Goal: Information Seeking & Learning: Learn about a topic

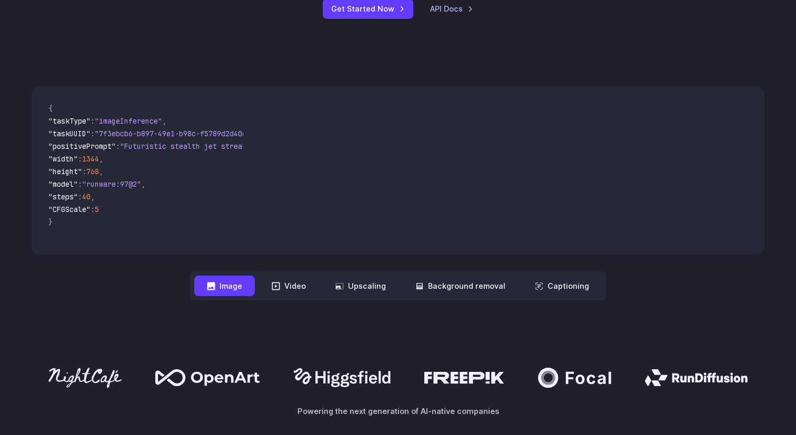
scroll to position [336, 0]
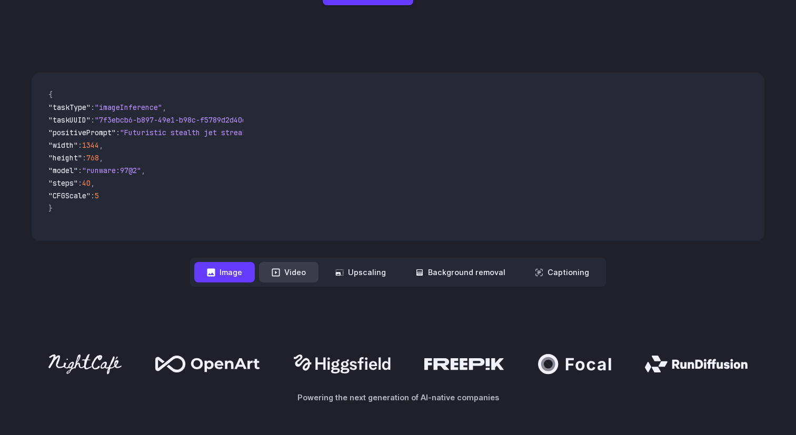
click at [293, 280] on button "Video" at bounding box center [288, 272] width 59 height 21
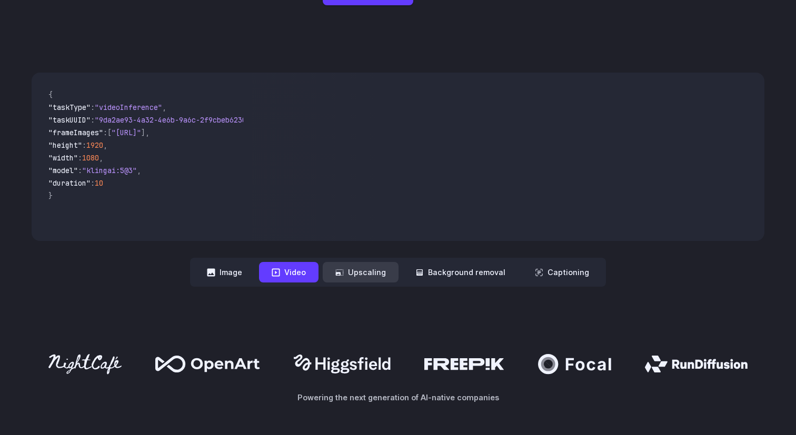
click at [350, 274] on button "Upscaling" at bounding box center [361, 272] width 76 height 21
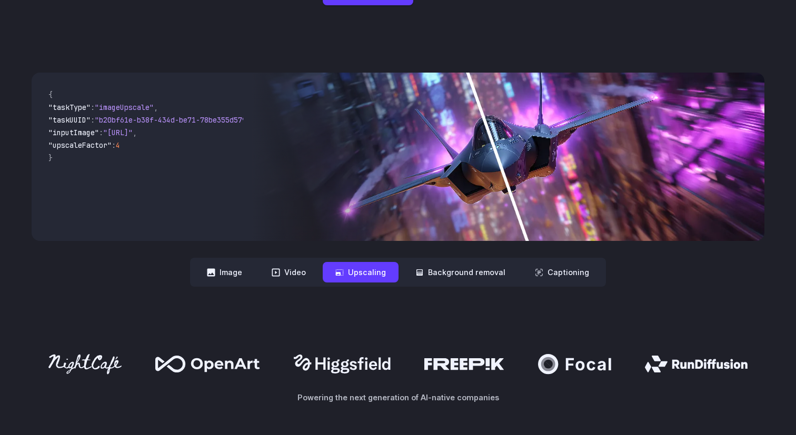
click at [381, 266] on button "Upscaling" at bounding box center [361, 272] width 76 height 21
click at [430, 277] on button "Background removal" at bounding box center [460, 272] width 115 height 21
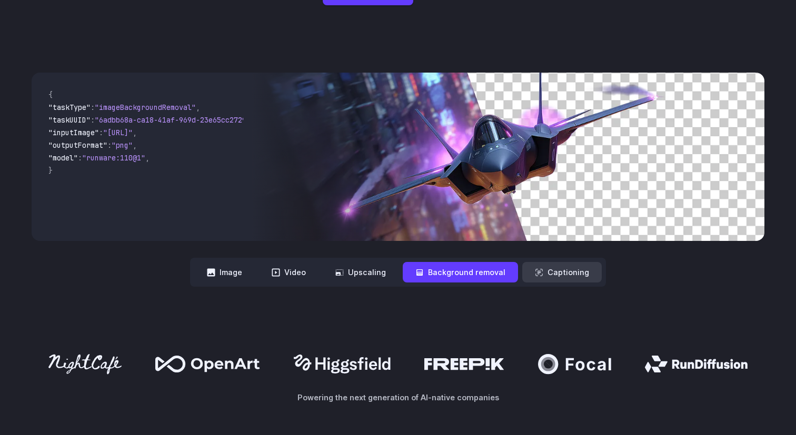
click at [535, 271] on icon at bounding box center [539, 272] width 8 height 8
click at [536, 271] on icon at bounding box center [538, 272] width 7 height 7
click at [551, 272] on button "Captioning" at bounding box center [561, 272] width 79 height 21
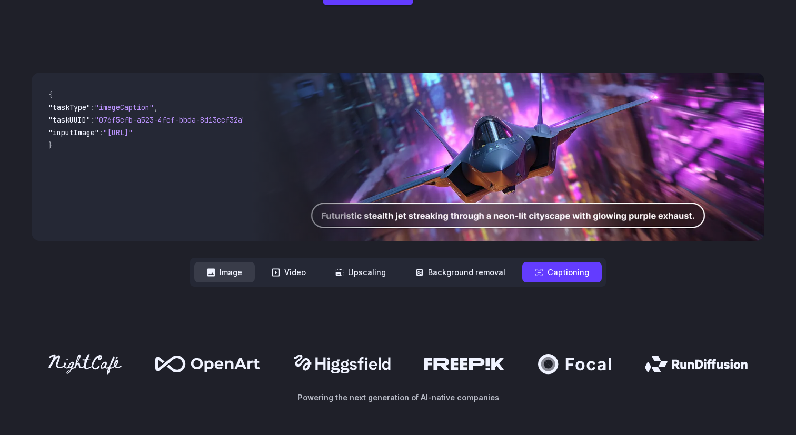
click at [228, 274] on button "Image" at bounding box center [224, 272] width 61 height 21
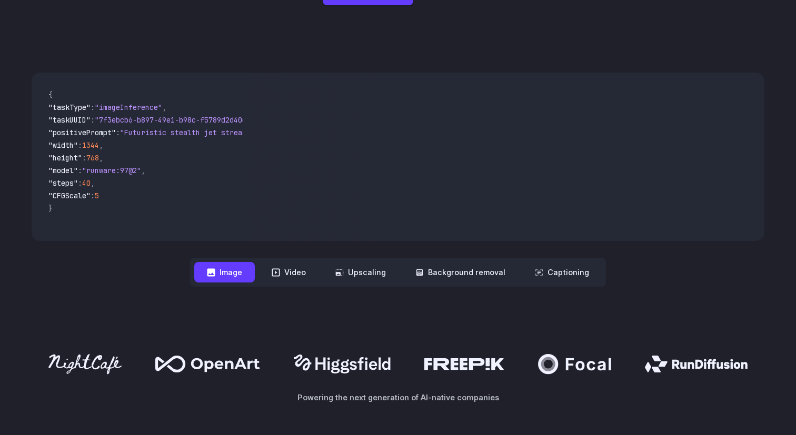
click at [240, 273] on button "Image" at bounding box center [224, 272] width 61 height 21
click at [264, 272] on button "Video" at bounding box center [288, 272] width 59 height 21
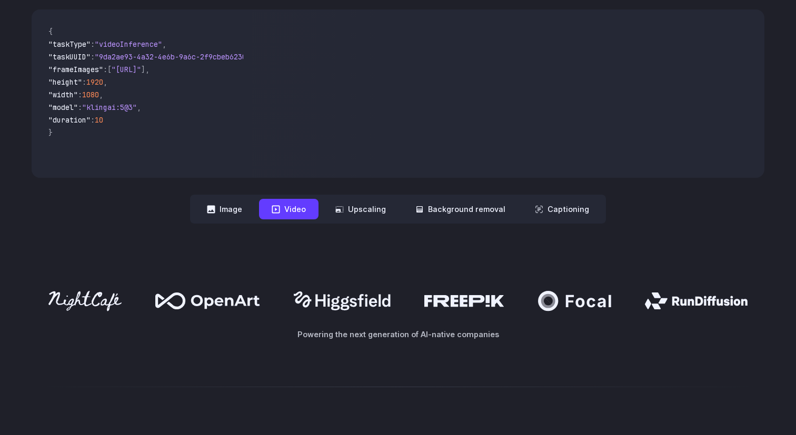
scroll to position [388, 0]
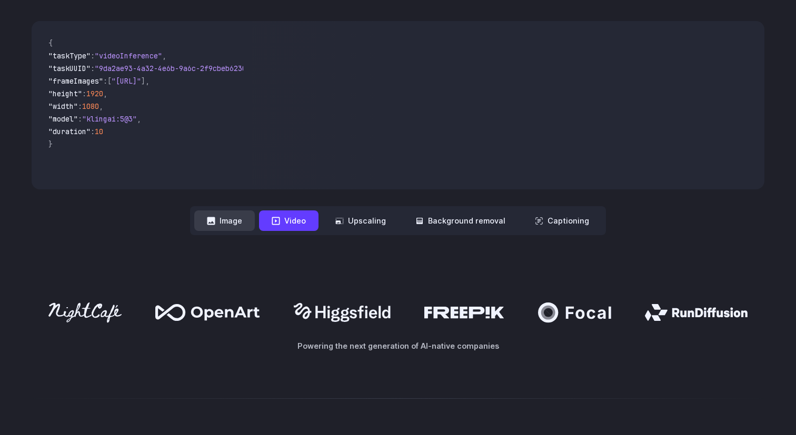
click at [245, 227] on button "Image" at bounding box center [224, 221] width 61 height 21
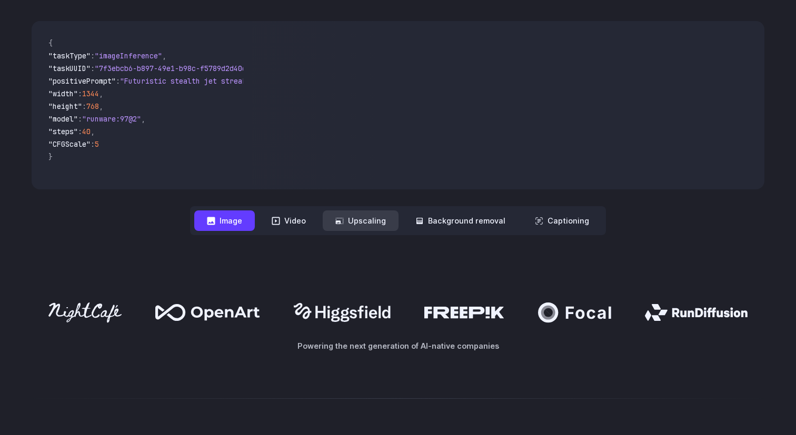
click at [354, 220] on button "Upscaling" at bounding box center [361, 221] width 76 height 21
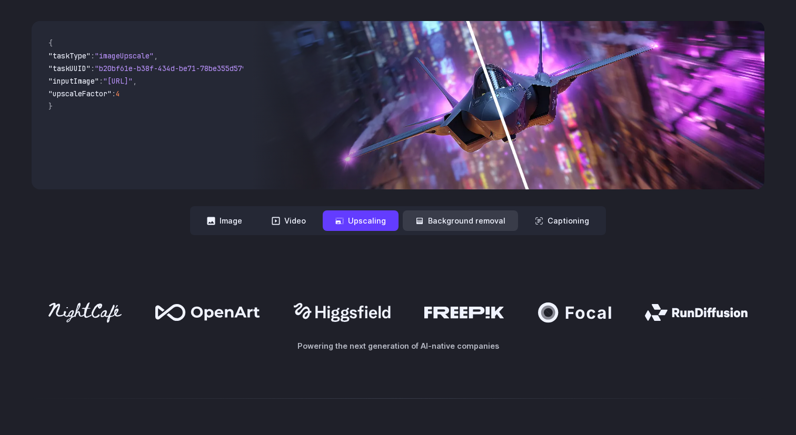
click at [440, 218] on button "Background removal" at bounding box center [460, 221] width 115 height 21
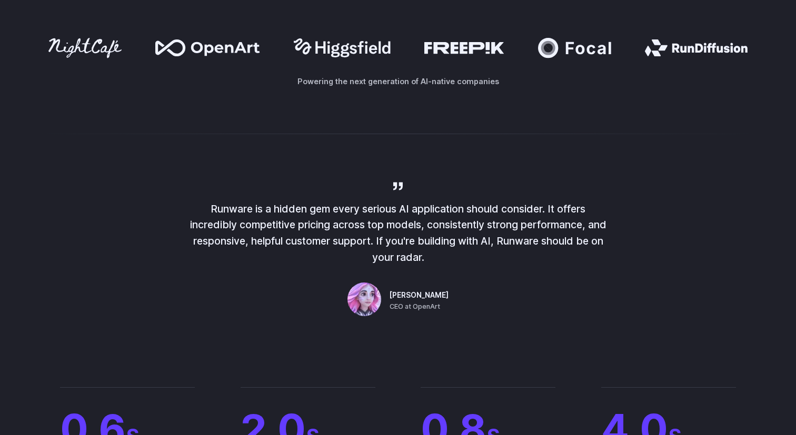
scroll to position [699, 0]
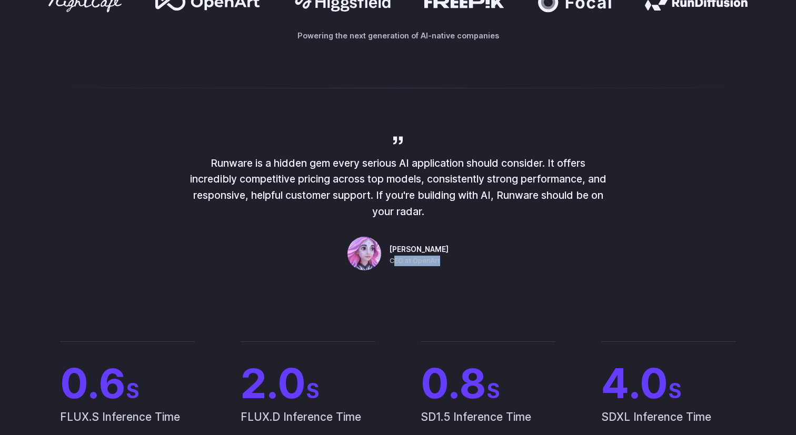
drag, startPoint x: 449, startPoint y: 263, endPoint x: 401, endPoint y: 255, distance: 49.1
click at [399, 257] on div "Runware is a hidden gem every serious AI application should consider. It offers…" at bounding box center [397, 204] width 421 height 140
click at [407, 251] on span "[PERSON_NAME]" at bounding box center [419, 250] width 59 height 12
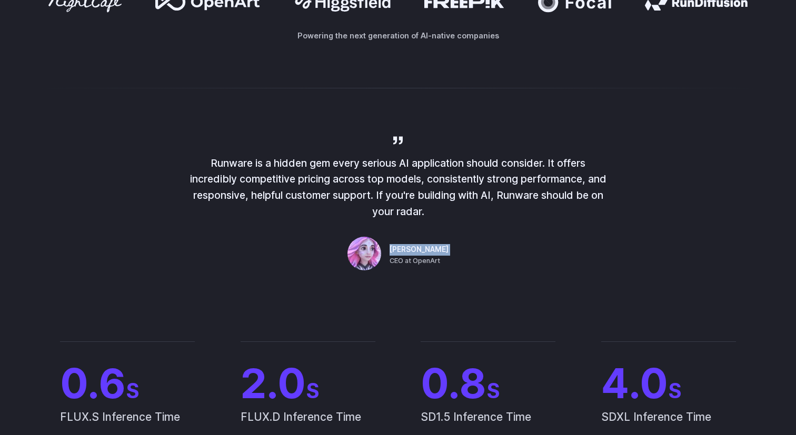
copy div "[PERSON_NAME]"
click at [412, 253] on span "[PERSON_NAME]" at bounding box center [419, 250] width 59 height 12
click at [426, 263] on span "CEO at OpenArt" at bounding box center [415, 261] width 51 height 11
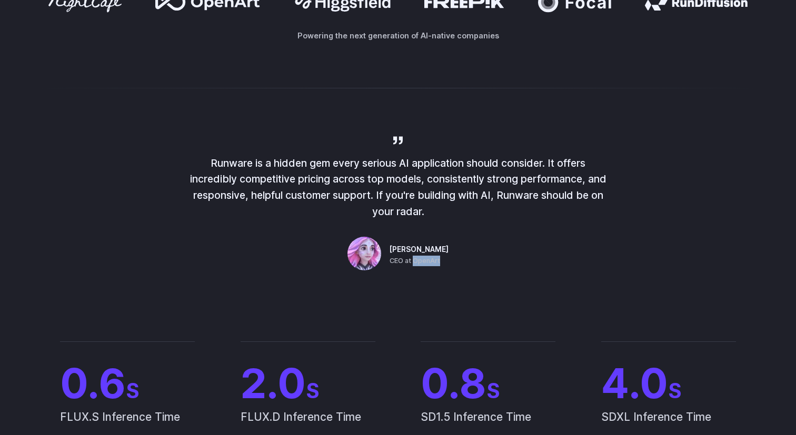
click at [426, 263] on span "CEO at OpenArt" at bounding box center [415, 261] width 51 height 11
copy span "OpenArt"
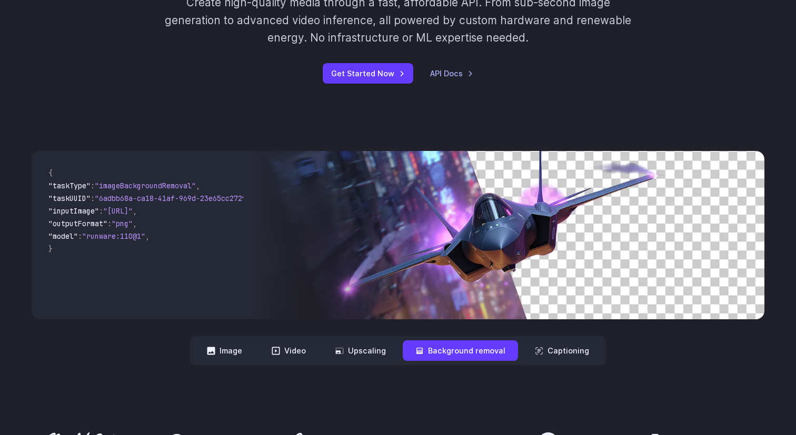
scroll to position [0, 0]
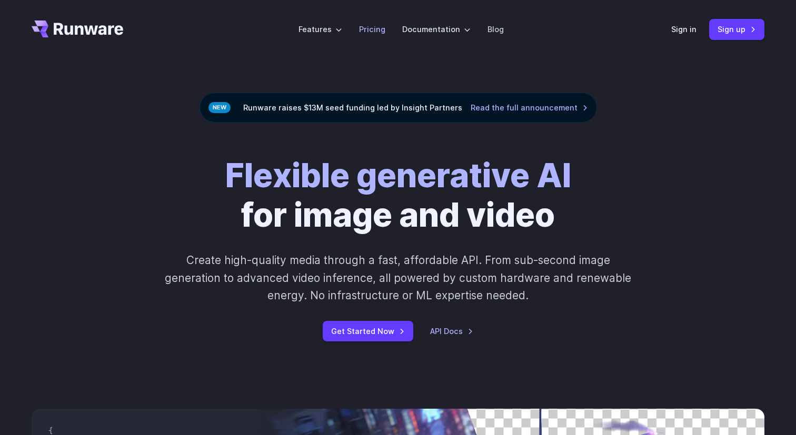
click at [377, 32] on link "Pricing" at bounding box center [372, 29] width 26 height 12
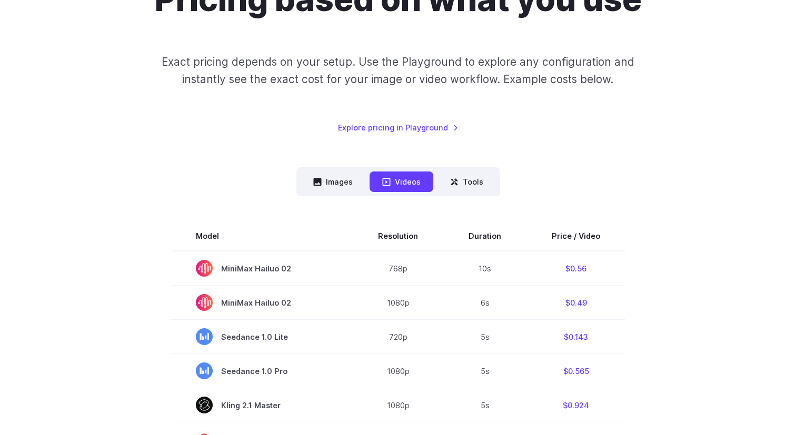
scroll to position [161, 0]
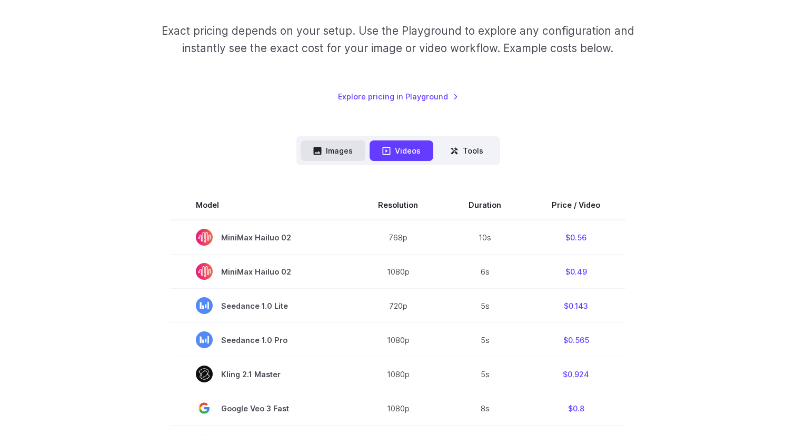
click at [344, 152] on button "Images" at bounding box center [333, 151] width 65 height 21
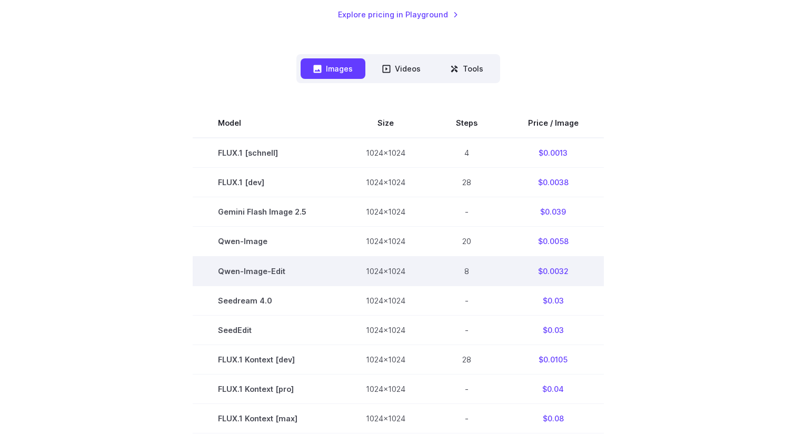
scroll to position [147, 0]
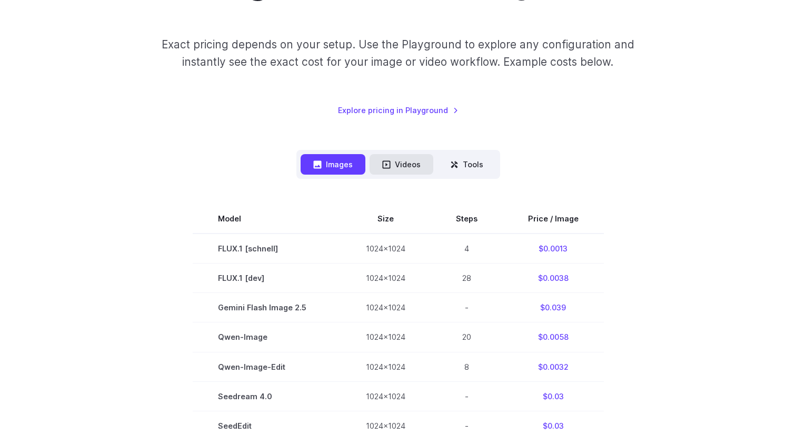
click at [406, 160] on button "Videos" at bounding box center [402, 164] width 64 height 21
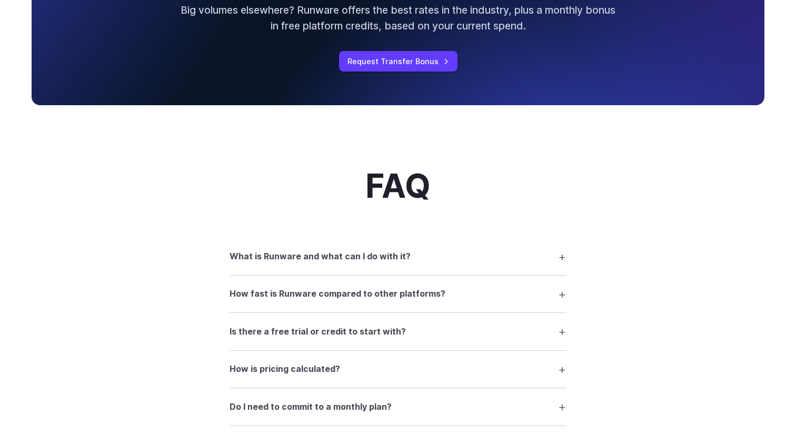
scroll to position [1273, 0]
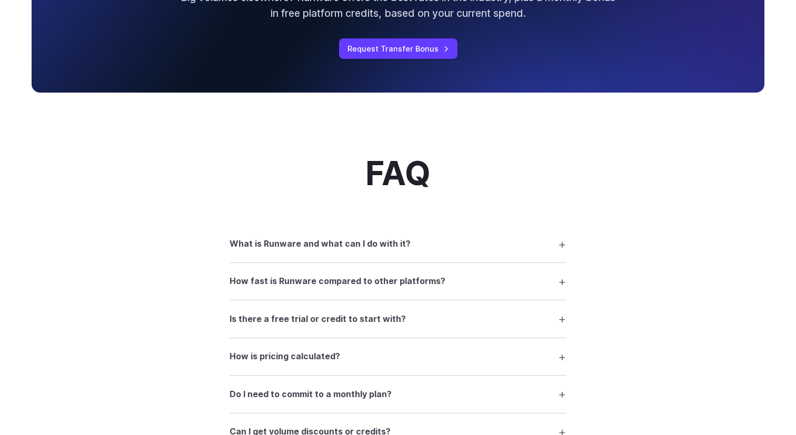
click at [446, 253] on summary "What is Runware and what can I do with it?" at bounding box center [398, 244] width 337 height 20
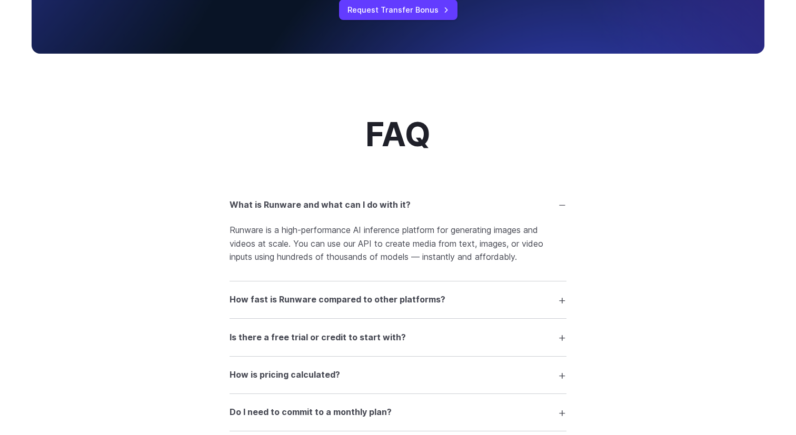
scroll to position [1396, 0]
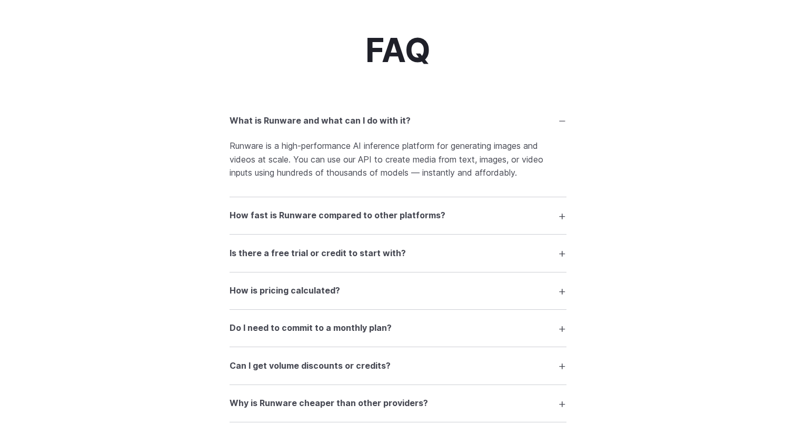
click at [422, 223] on h3 "How fast is Runware compared to other platforms?" at bounding box center [338, 216] width 216 height 14
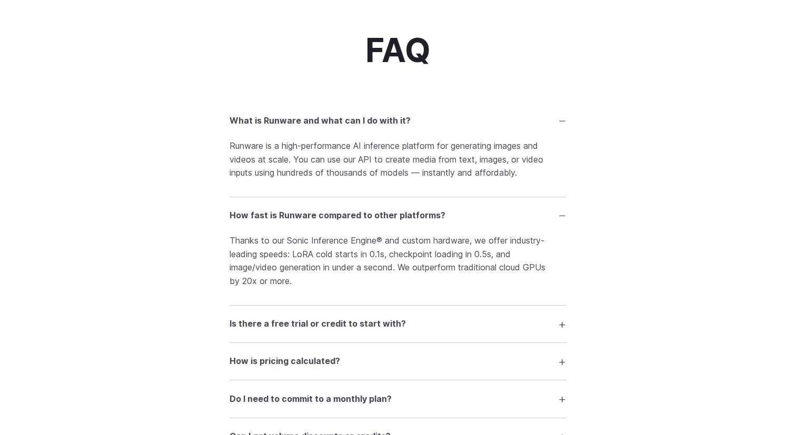
scroll to position [1417, 0]
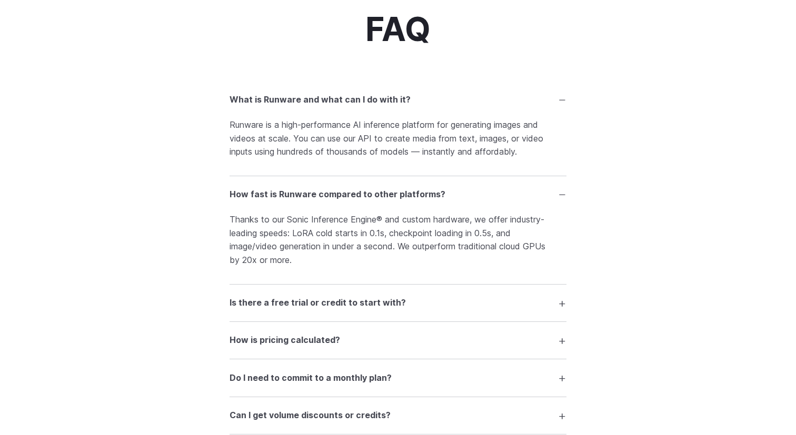
click at [404, 307] on summary "Is there a free trial or credit to start with?" at bounding box center [398, 303] width 337 height 20
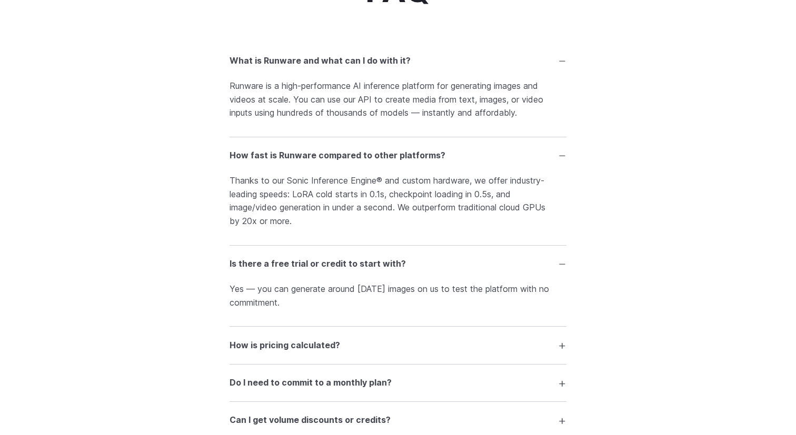
scroll to position [1597, 0]
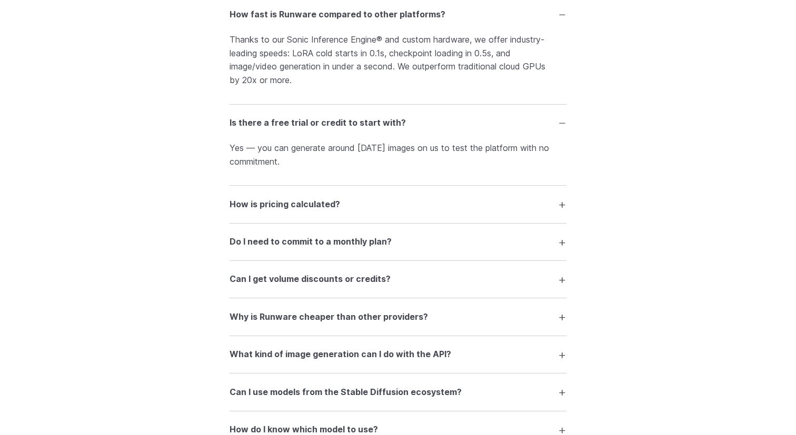
click at [318, 212] on h3 "How is pricing calculated?" at bounding box center [285, 205] width 111 height 14
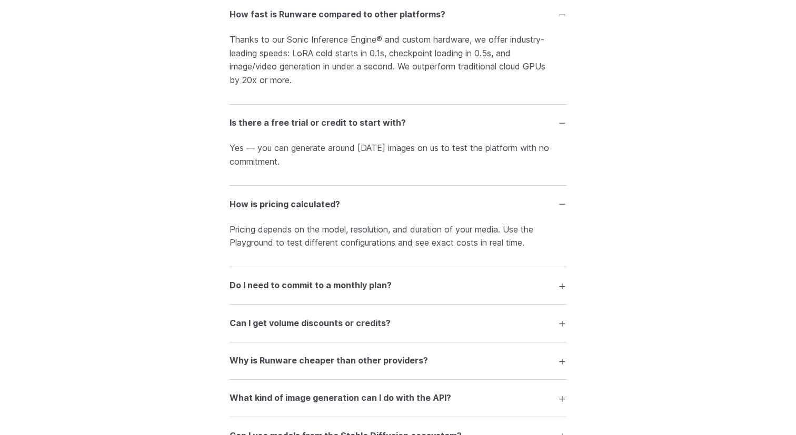
click at [314, 293] on h3 "Do I need to commit to a monthly plan?" at bounding box center [311, 286] width 162 height 14
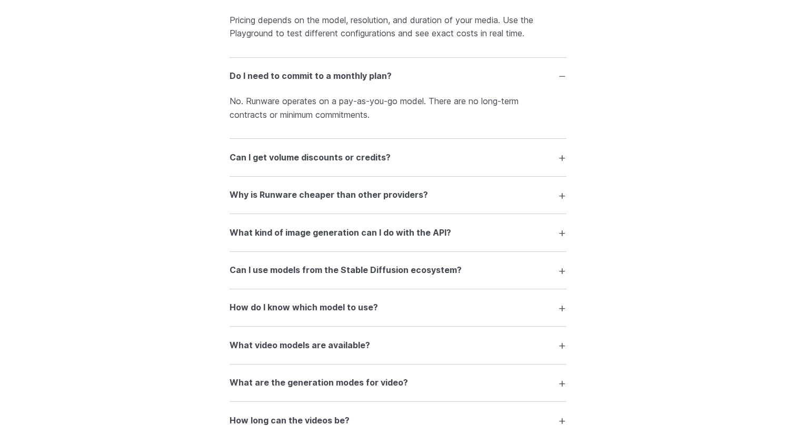
scroll to position [1835, 0]
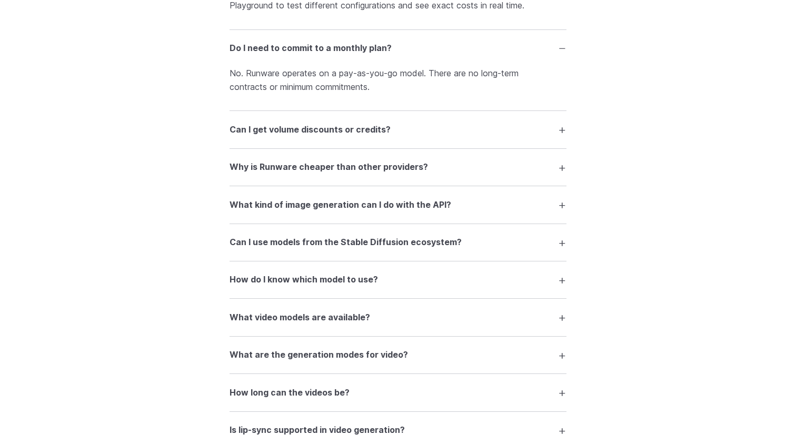
click at [351, 140] on summary "Can I get volume discounts or credits?" at bounding box center [398, 129] width 337 height 20
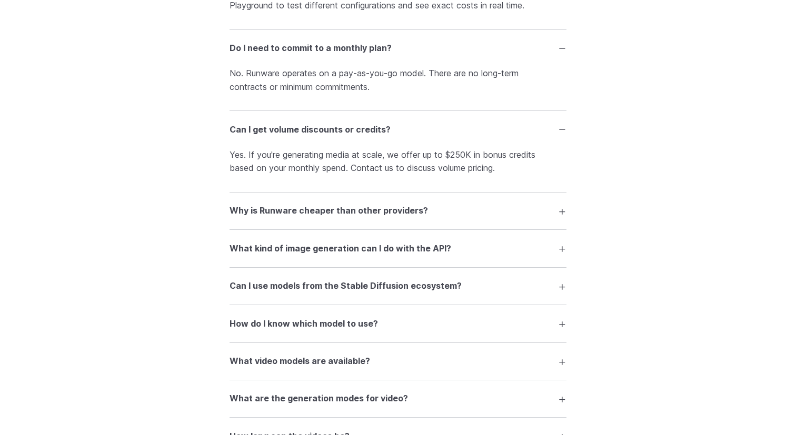
click at [336, 214] on h3 "Why is Runware cheaper than other providers?" at bounding box center [329, 211] width 198 height 14
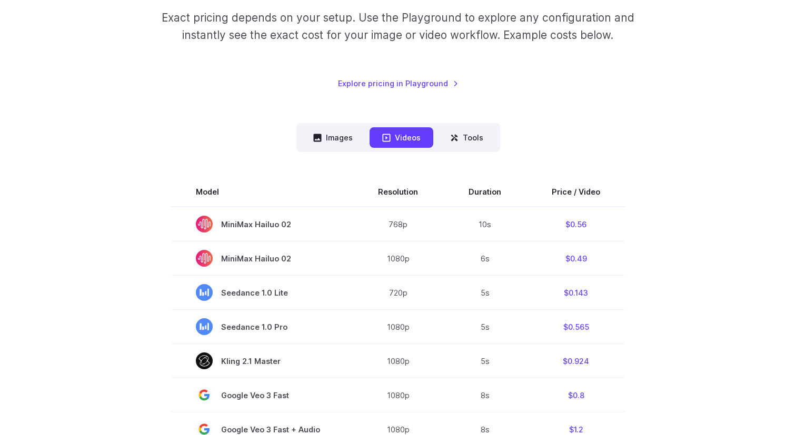
scroll to position [0, 0]
